Goal: Check status: Check status

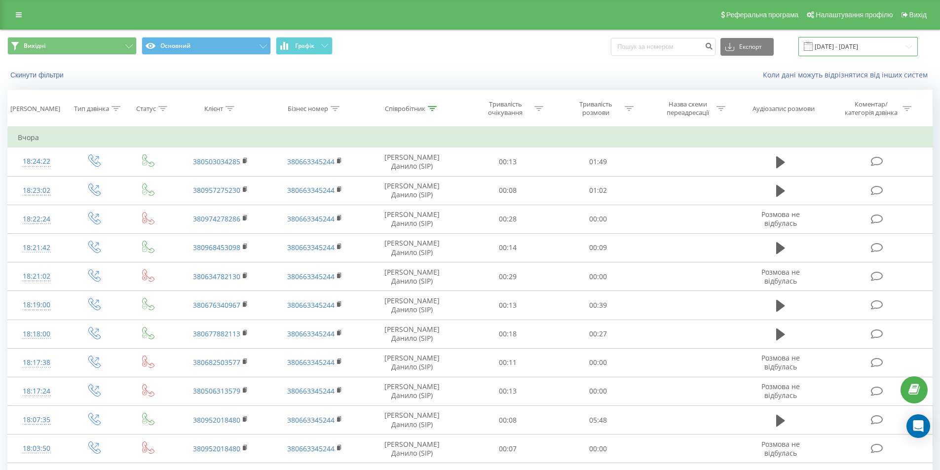
click at [834, 41] on input "[DATE] - [DATE]" at bounding box center [857, 46] width 119 height 19
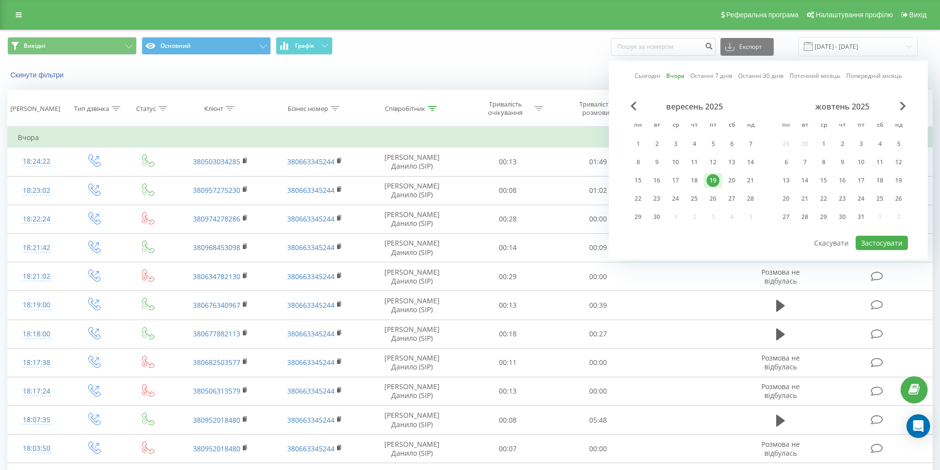
click at [646, 73] on link "Сьогодні" at bounding box center [648, 75] width 26 height 9
click at [880, 245] on button "Застосувати" at bounding box center [882, 243] width 52 height 14
type input "[DATE] - [DATE]"
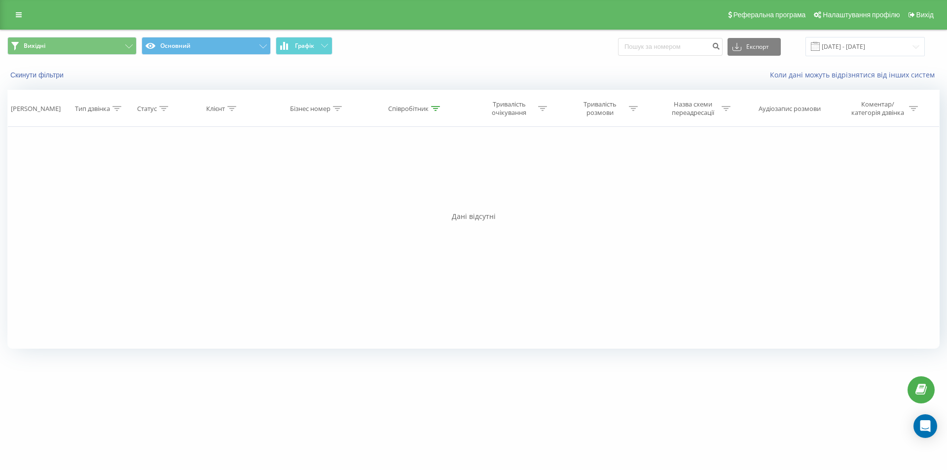
click at [431, 53] on span "Вихідні Основний Графік" at bounding box center [236, 46] width 459 height 19
click at [118, 47] on button "Вихідні" at bounding box center [71, 46] width 129 height 18
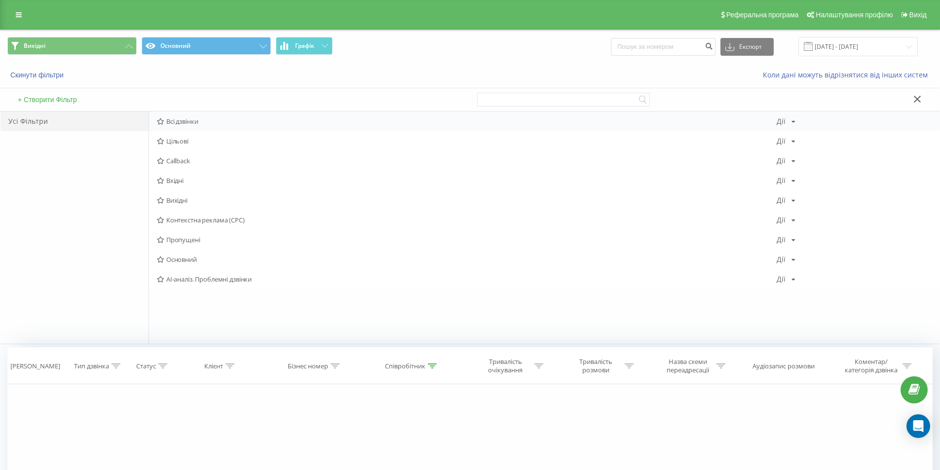
click at [192, 122] on span "Всі дзвінки" at bounding box center [467, 121] width 620 height 7
